Goal: Book appointment/travel/reservation

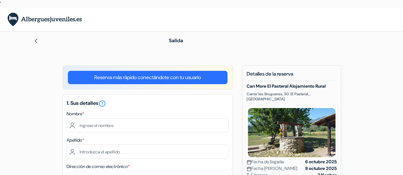
click at [170, 84] on link "Reserva más rápido conectándote con tu usuario" at bounding box center [148, 77] width 160 height 13
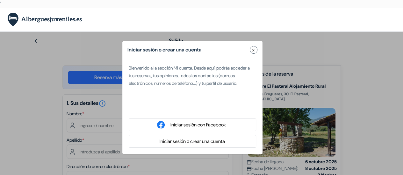
click at [252, 53] on span "x" at bounding box center [253, 50] width 2 height 7
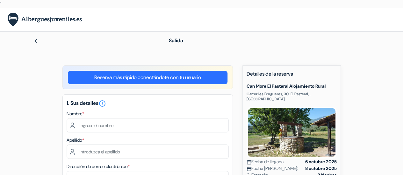
click at [26, 22] on img at bounding box center [45, 20] width 74 height 14
